Goal: Information Seeking & Learning: Check status

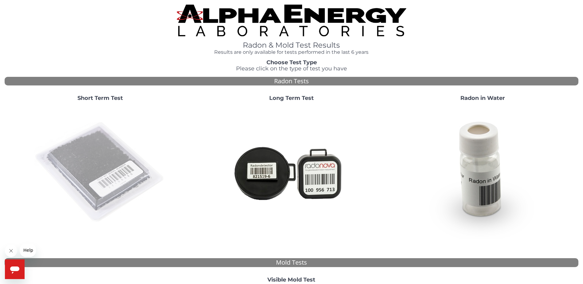
click at [91, 142] on img at bounding box center [100, 172] width 132 height 132
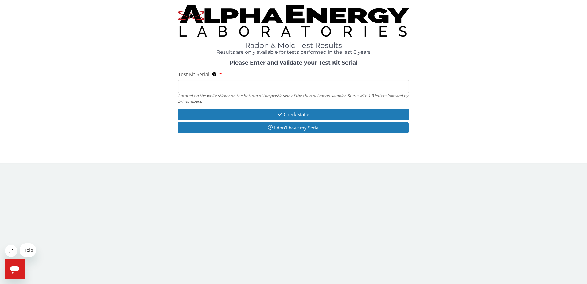
click at [197, 85] on input "Test Kit Serial Located on the white sticker on the bottom of the plastic side …" at bounding box center [293, 86] width 231 height 13
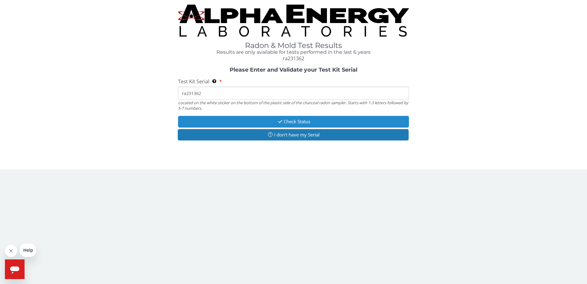
type input "ra231362"
click at [223, 121] on button "Check Status" at bounding box center [293, 121] width 231 height 11
